Goal: Transaction & Acquisition: Purchase product/service

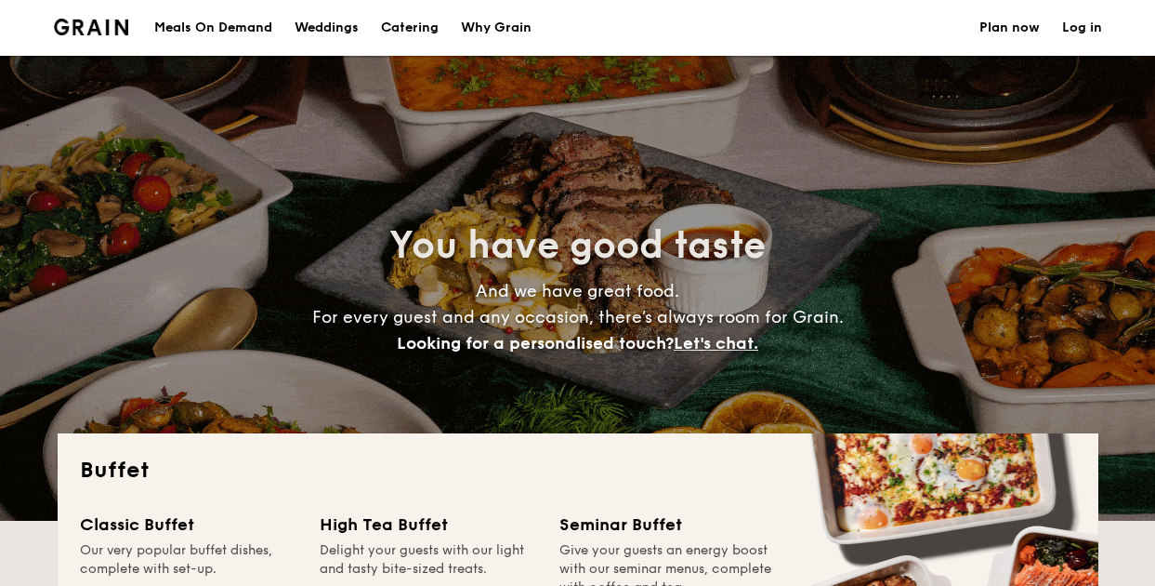
select select
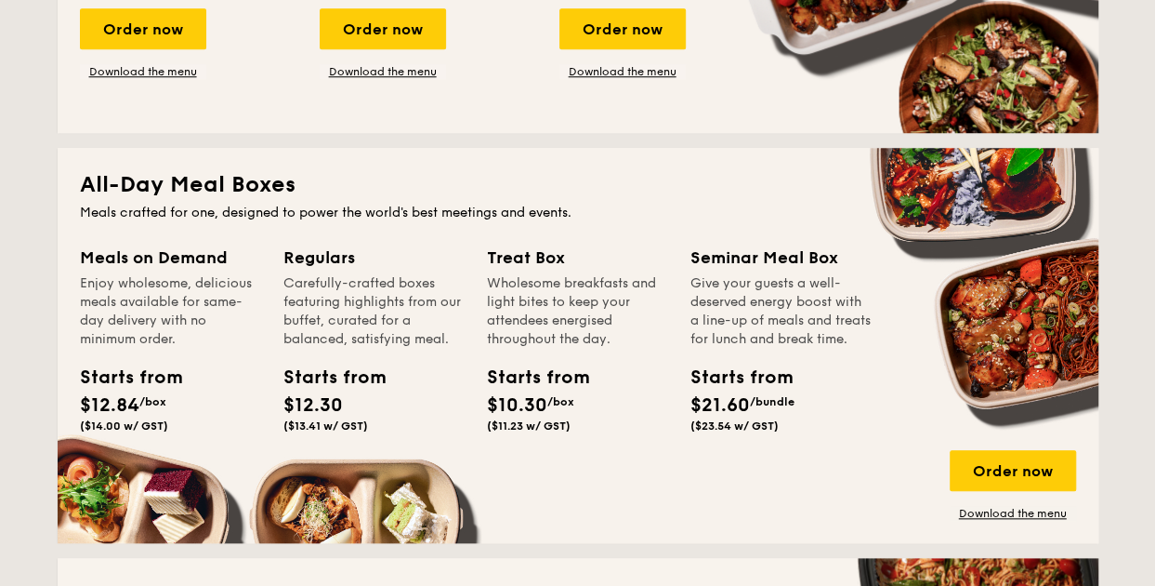
scroll to position [744, 0]
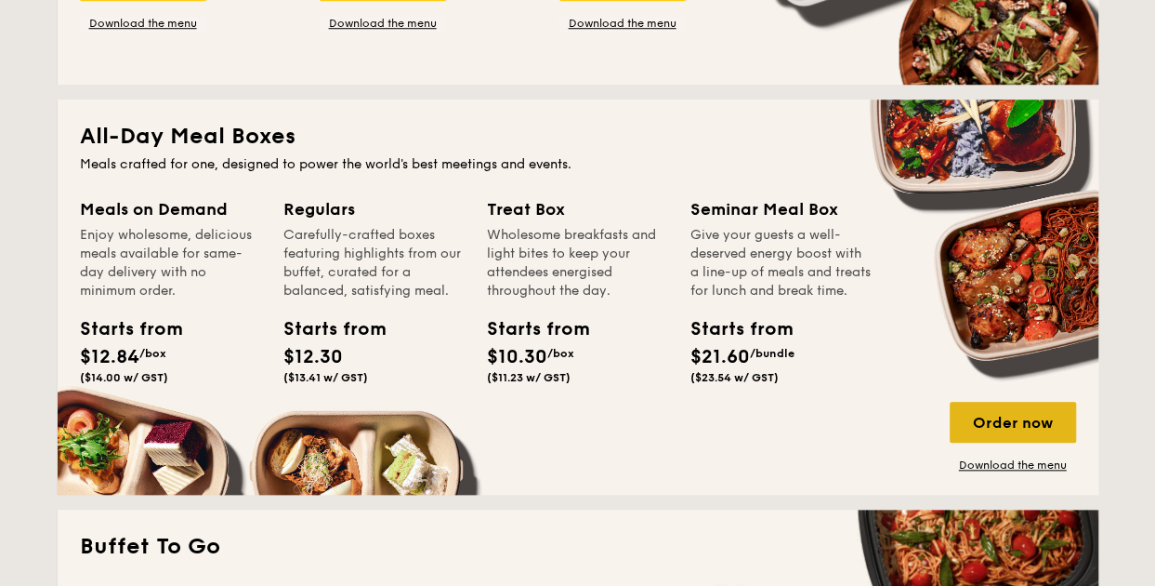
click at [1021, 428] on div "Order now" at bounding box center [1013, 422] width 126 height 41
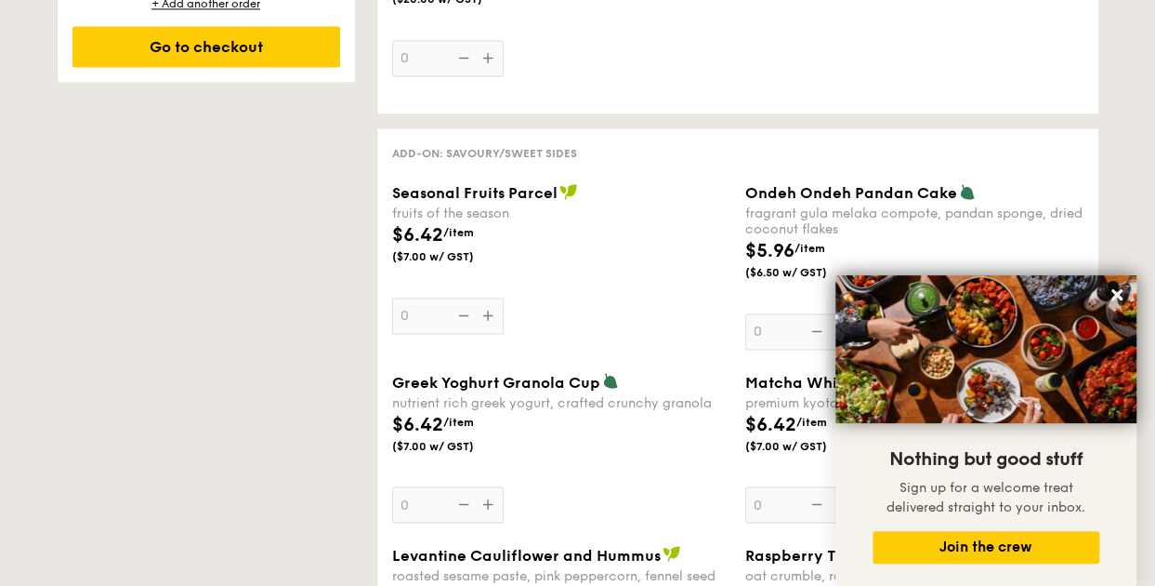
scroll to position [1394, 0]
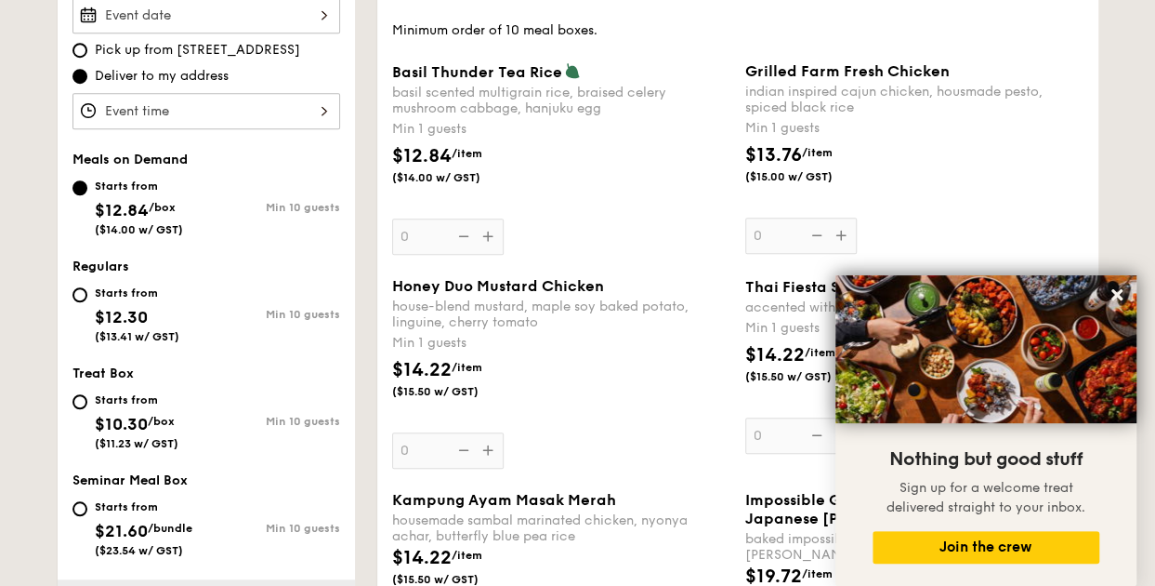
scroll to position [372, 0]
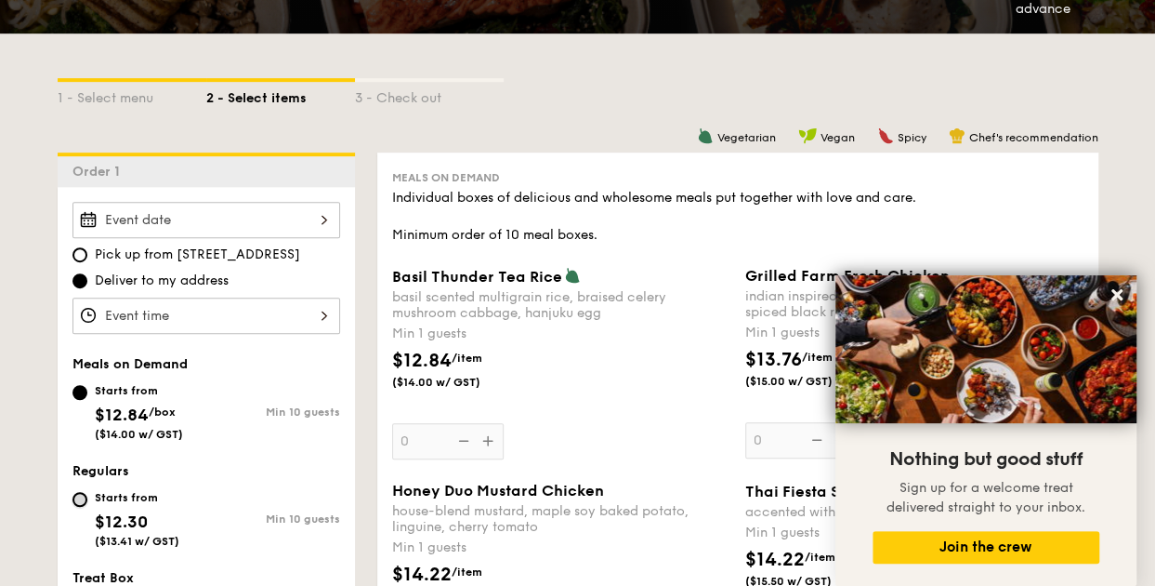
click at [84, 501] on input "Starts from $12.30 ($13.41 w/ GST) Min 10 guests" at bounding box center [79, 499] width 15 height 15
radio input "true"
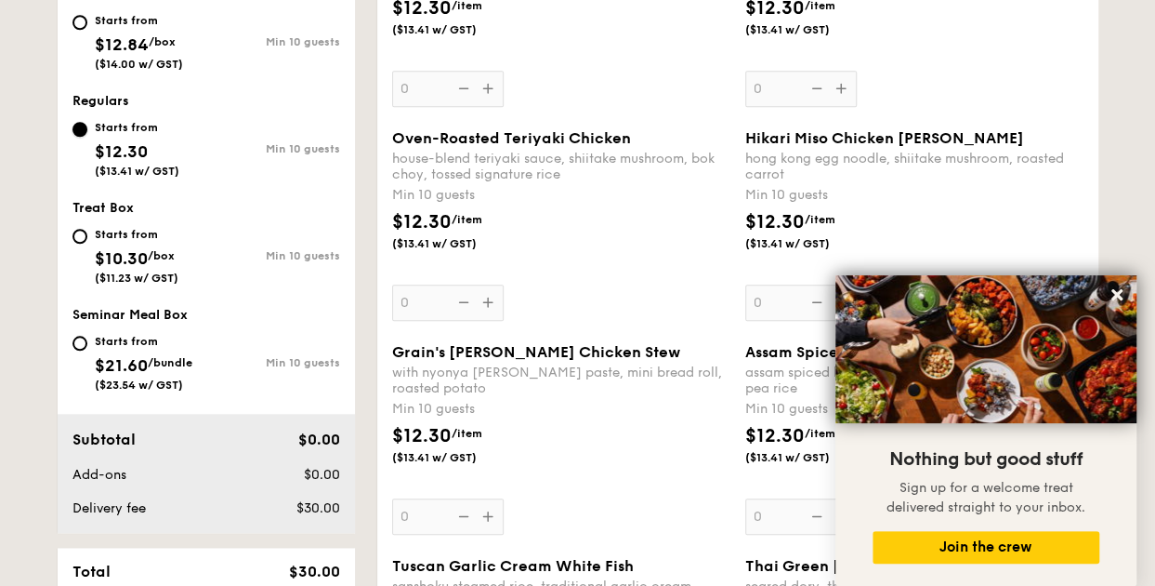
scroll to position [651, 0]
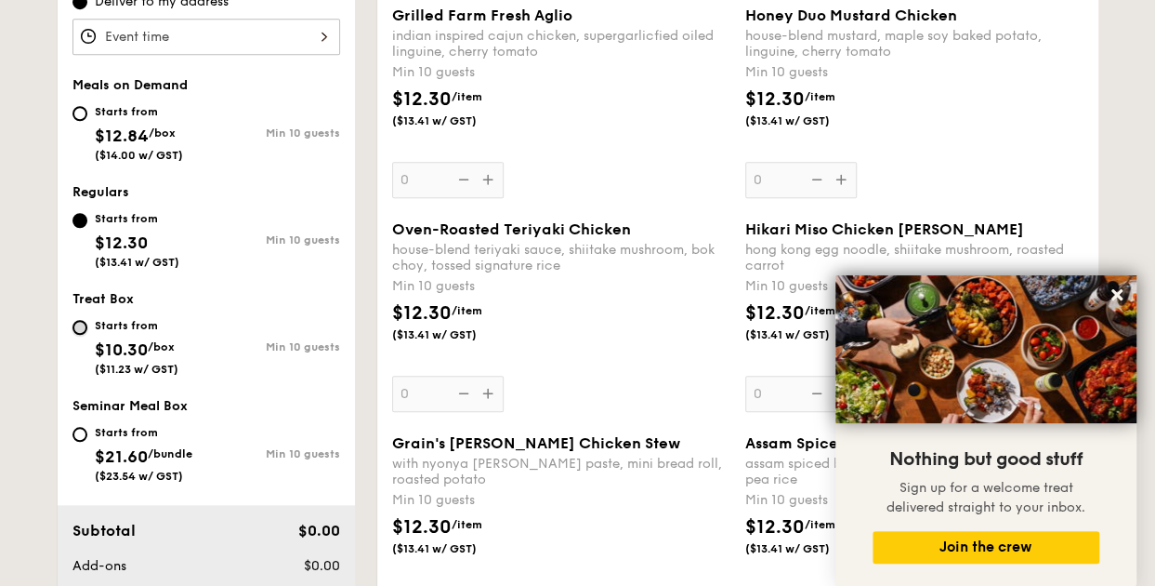
click at [79, 330] on input "Starts from $10.30 /box ($11.23 w/ GST) Min 10 guests" at bounding box center [79, 327] width 15 height 15
radio input "true"
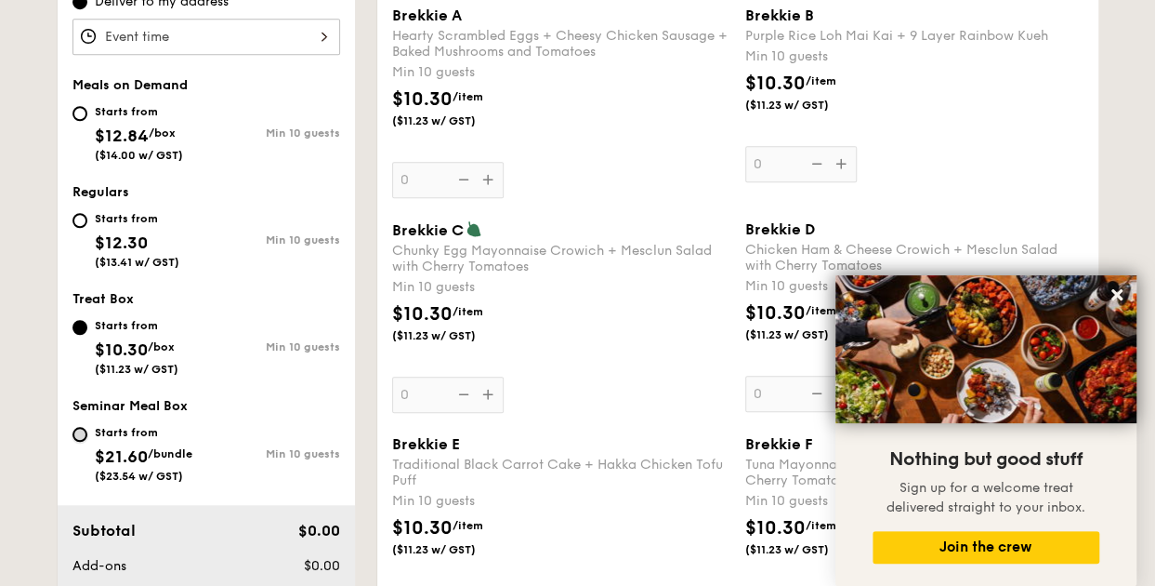
click at [83, 428] on input "Starts from $21.60 /bundle ($23.54 w/ GST) Min 10 guests" at bounding box center [79, 434] width 15 height 15
radio input "true"
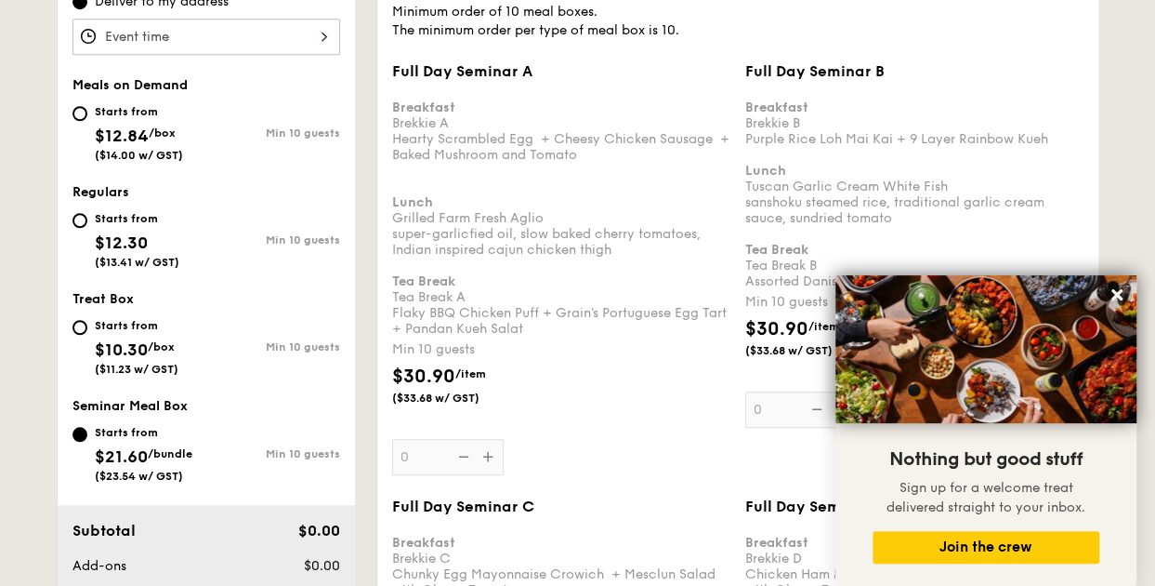
click at [128, 224] on div "Starts from $12.30 ($13.41 w/ GST)" at bounding box center [137, 237] width 85 height 61
click at [87, 224] on input "Starts from $12.30 ($13.41 w/ GST) Min 10 guests" at bounding box center [79, 220] width 15 height 15
radio input "true"
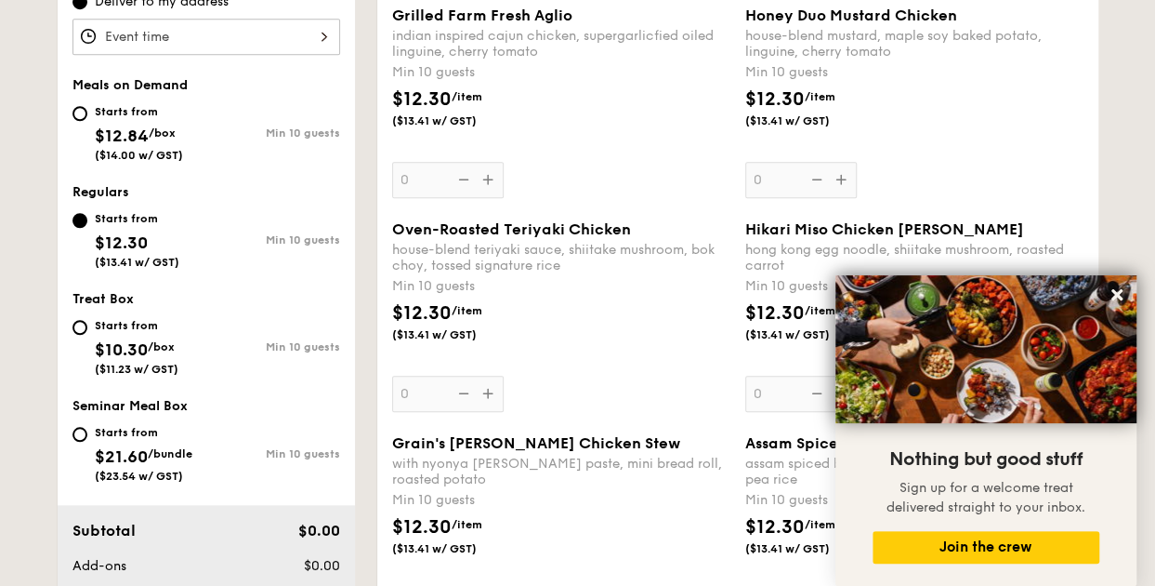
click at [141, 104] on div "Starts from" at bounding box center [139, 111] width 88 height 15
click at [87, 106] on input "Starts from $12.84 /box ($14.00 w/ GST) Min 10 guests" at bounding box center [79, 113] width 15 height 15
radio input "true"
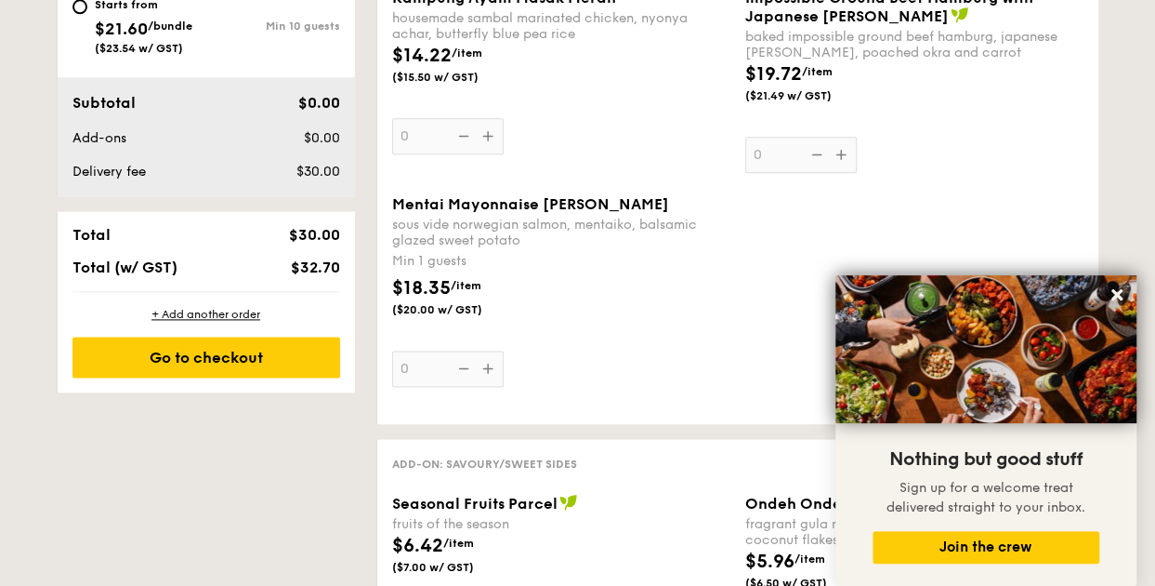
scroll to position [1022, 0]
